Goal: Task Accomplishment & Management: Use online tool/utility

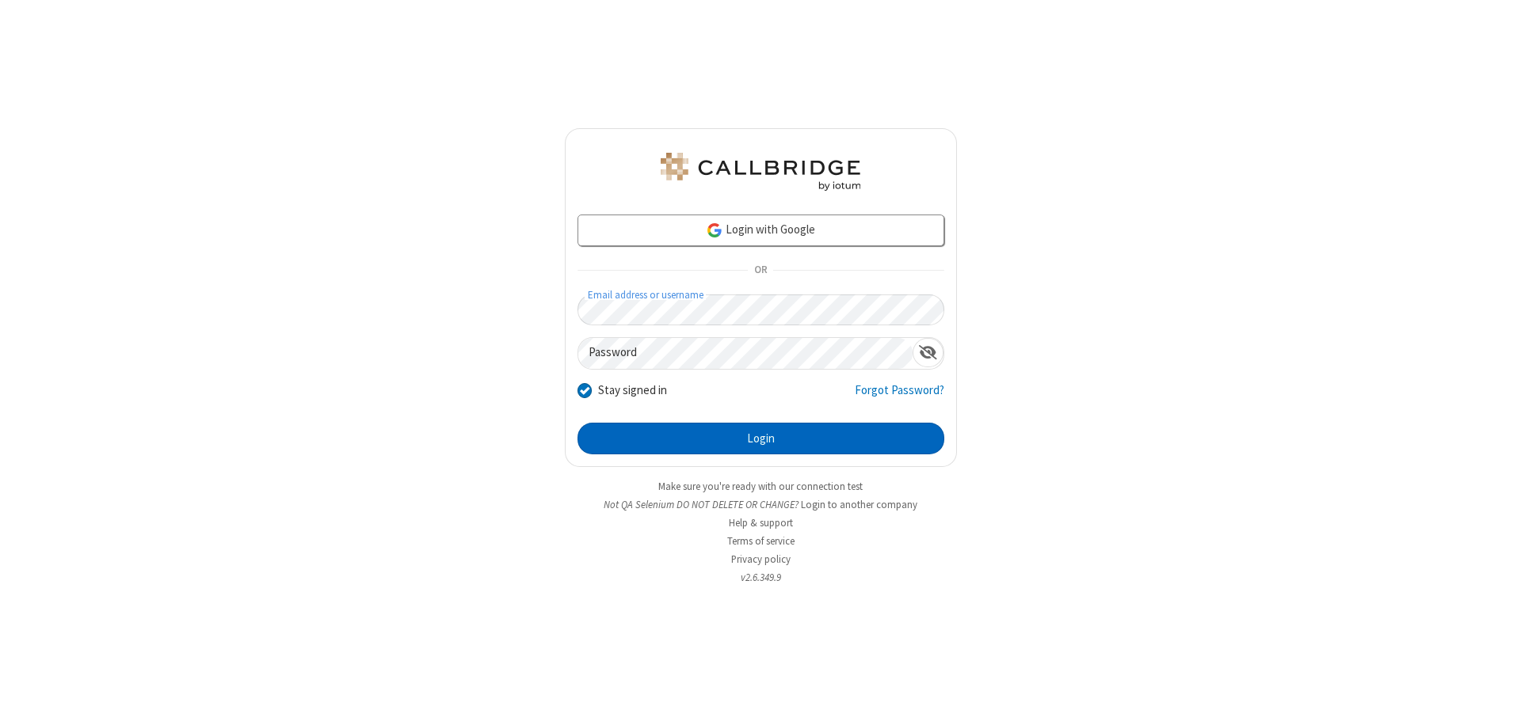
click at [760, 439] on button "Login" at bounding box center [760, 439] width 367 height 32
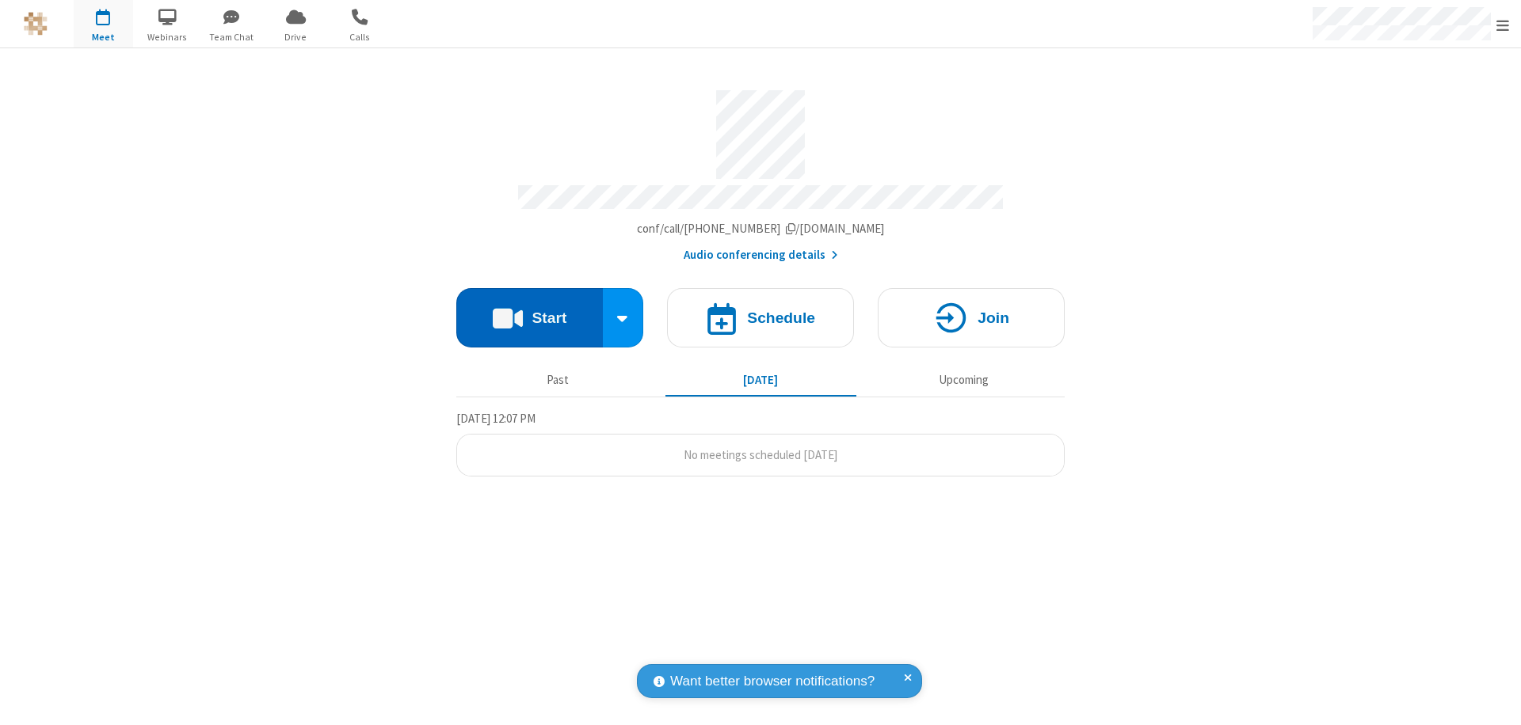
click at [529, 310] on button "Start" at bounding box center [529, 317] width 147 height 59
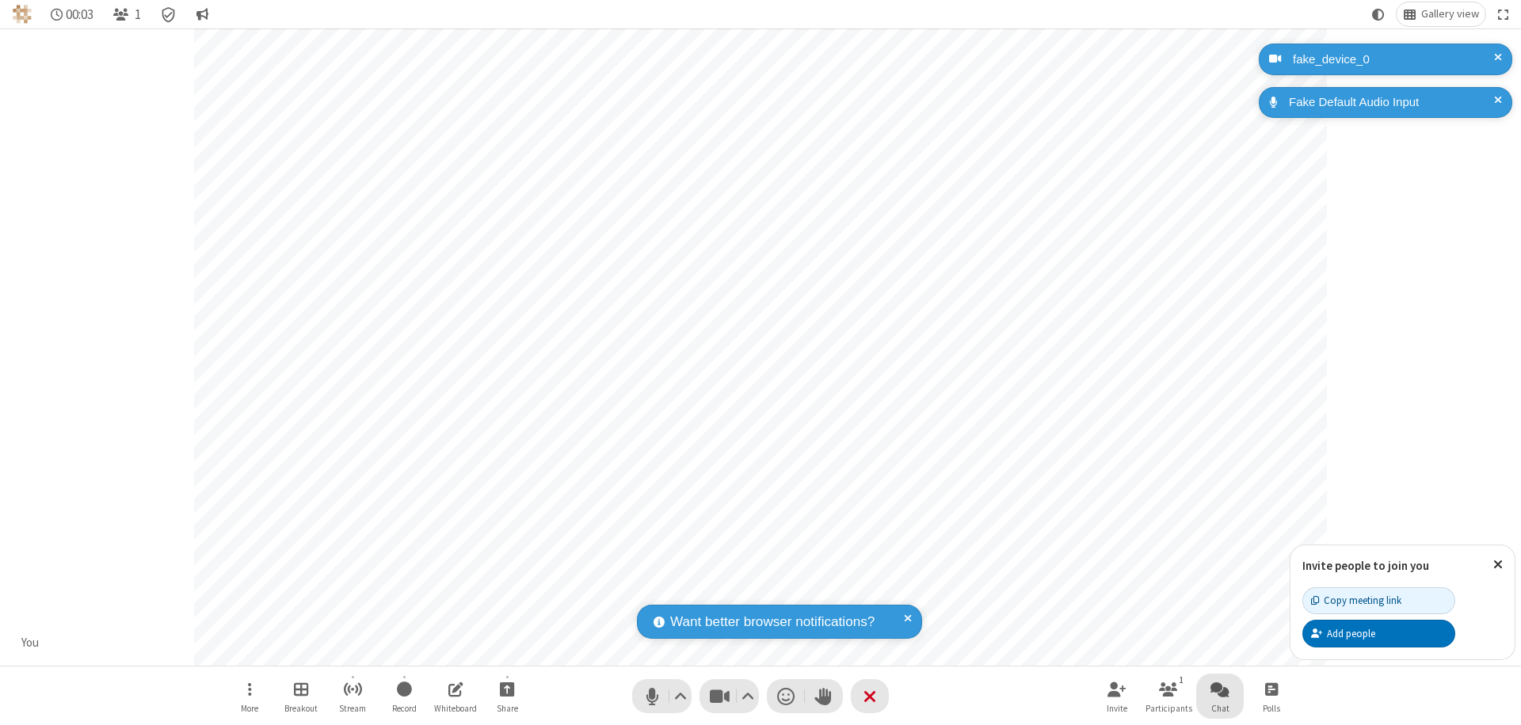
click at [1220, 689] on span "Open chat" at bounding box center [1219, 689] width 19 height 20
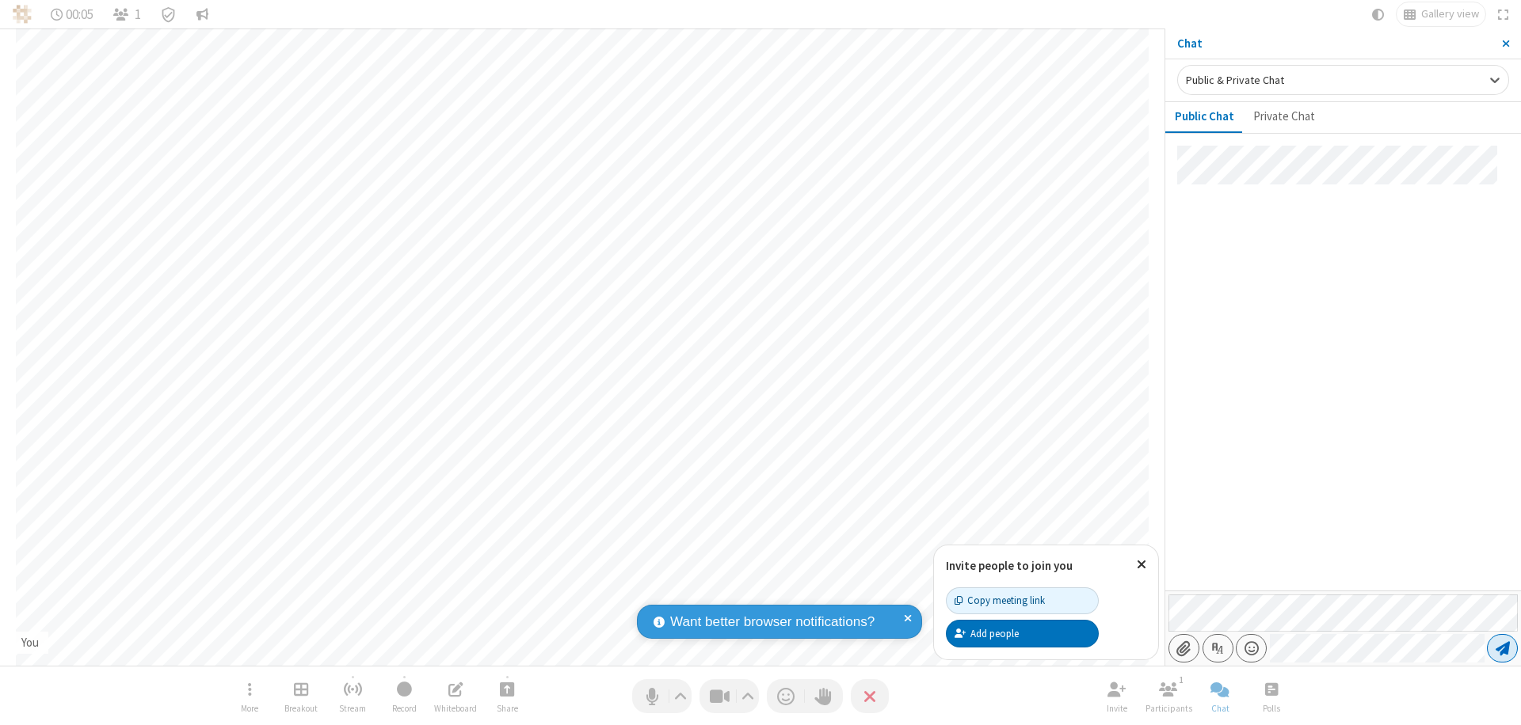
click at [1502, 649] on span "Send message" at bounding box center [1502, 649] width 14 height 16
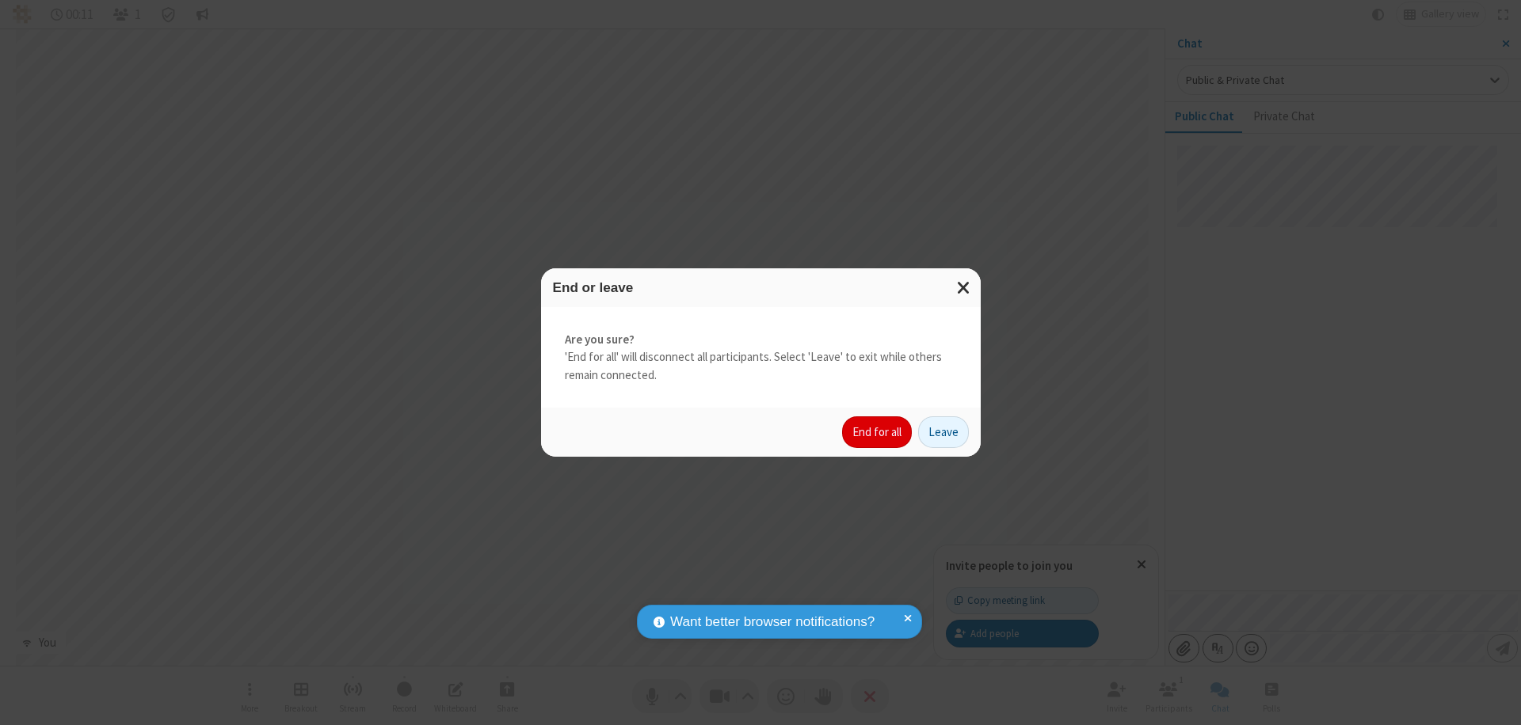
click at [877, 432] on button "End for all" at bounding box center [877, 433] width 70 height 32
